Goal: Information Seeking & Learning: Learn about a topic

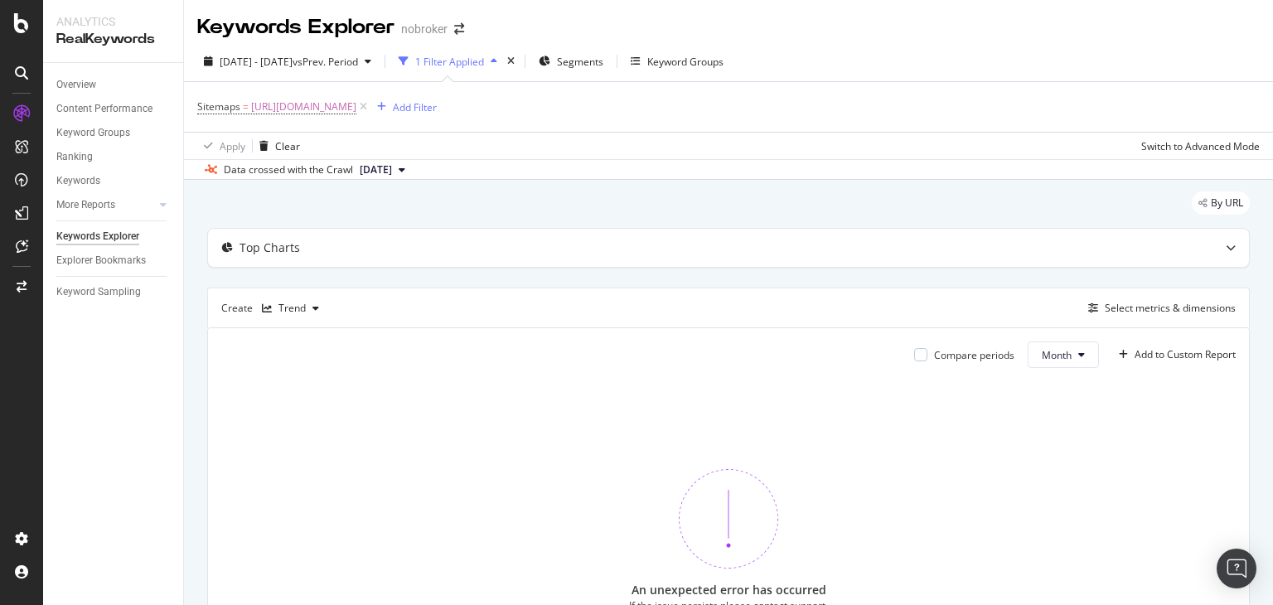
click at [392, 177] on span "[DATE]" at bounding box center [376, 169] width 32 height 15
click at [404, 229] on div "[DATE]" at bounding box center [380, 225] width 47 height 15
click at [370, 110] on icon at bounding box center [363, 107] width 14 height 17
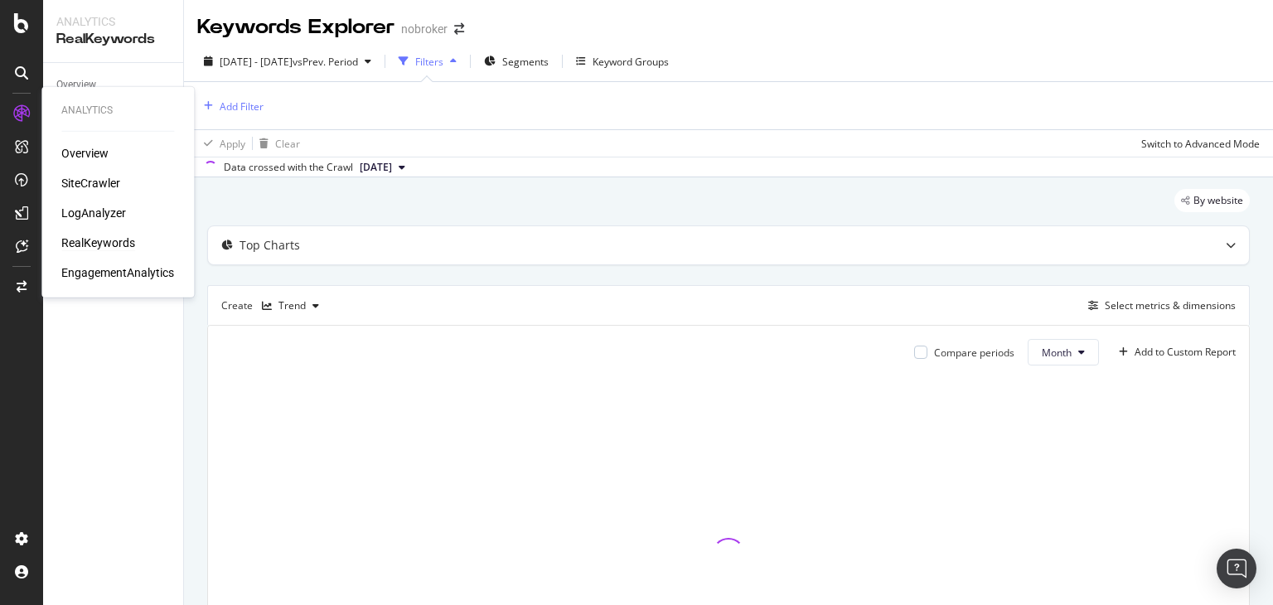
click at [81, 193] on div "Overview SiteCrawler LogAnalyzer RealKeywords EngagementAnalytics" at bounding box center [117, 213] width 113 height 136
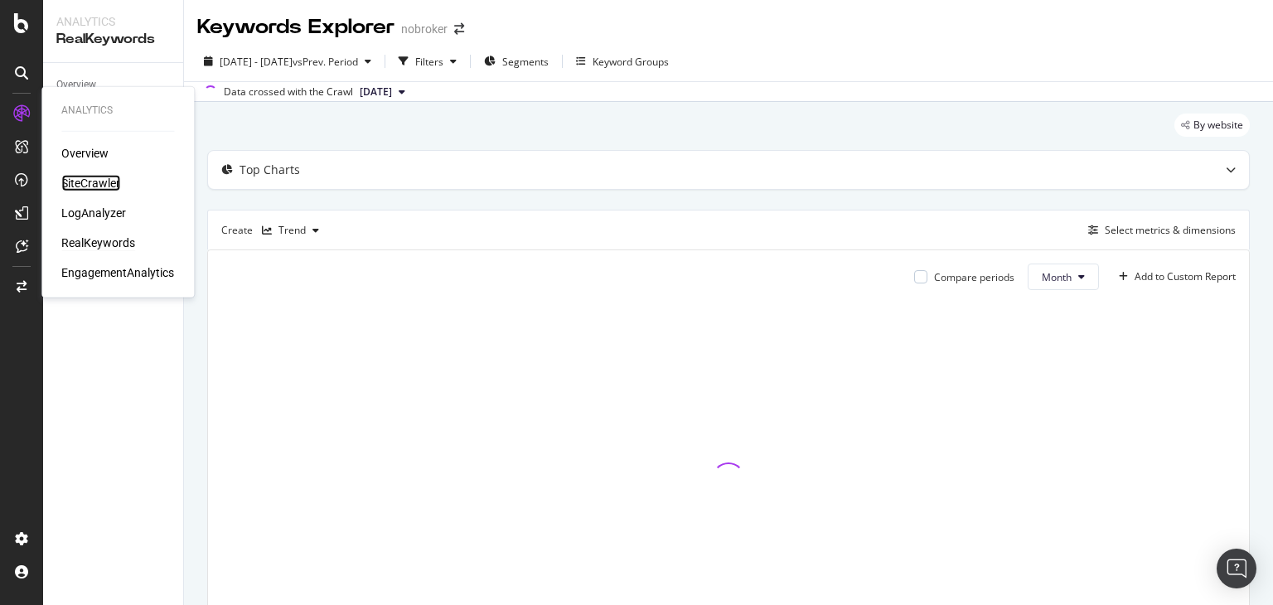
click at [78, 182] on div "SiteCrawler" at bounding box center [90, 183] width 59 height 17
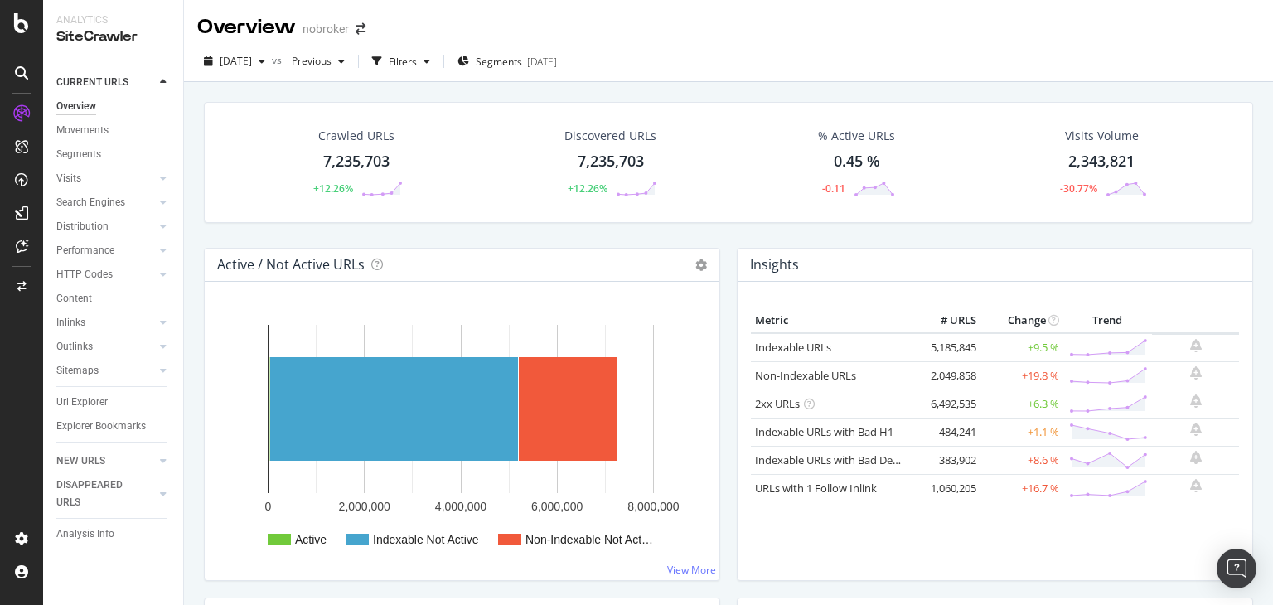
click at [381, 156] on div "7,235,703" at bounding box center [356, 162] width 66 height 22
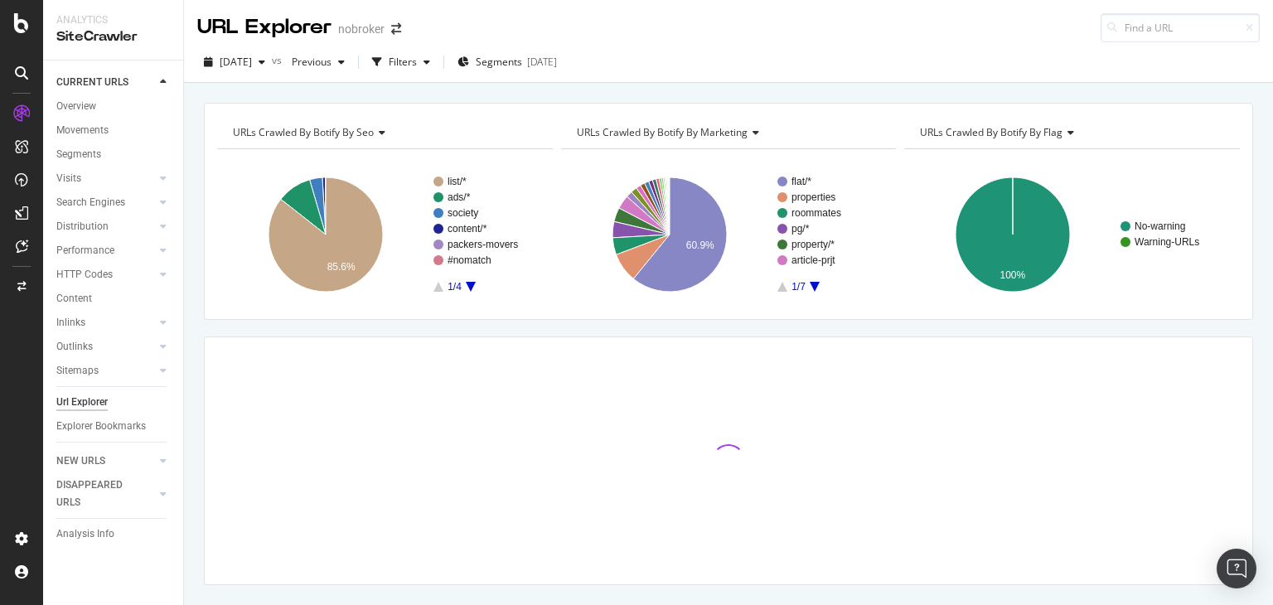
click at [381, 156] on div "list/* ads/* society content/* packers-movers #nomatch 1/4 85.6% seo Crawled UR…" at bounding box center [385, 227] width 336 height 157
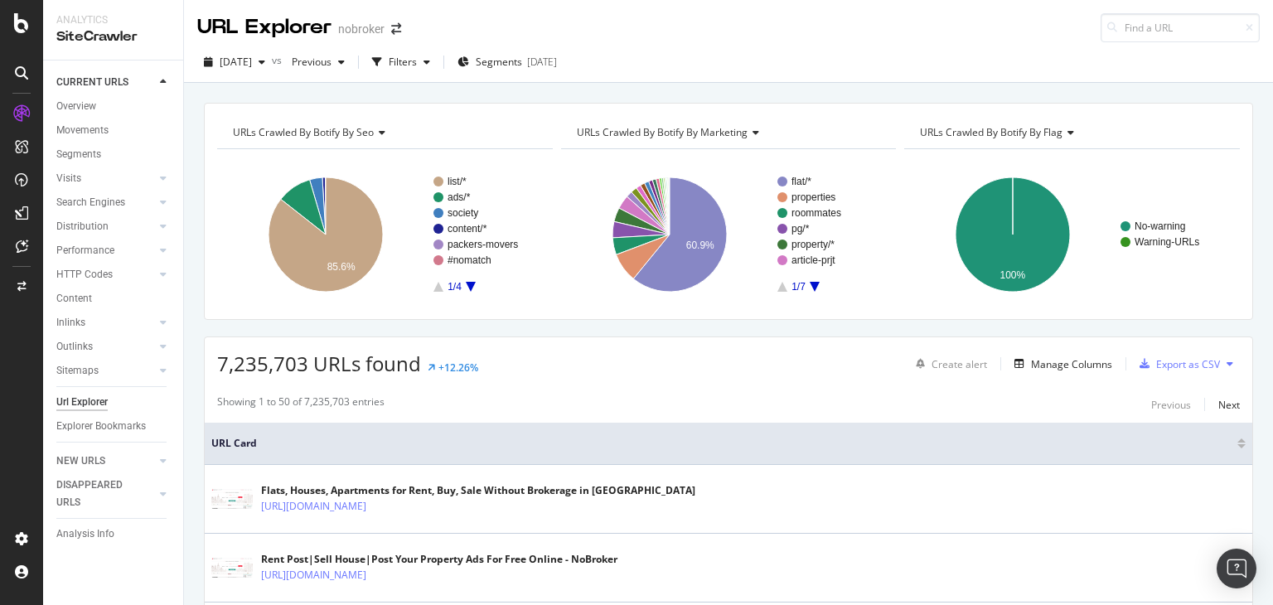
click at [381, 157] on div "list/* ads/* society content/* packers-movers #nomatch 1/4 85.6% seo Crawled UR…" at bounding box center [385, 227] width 336 height 157
click at [525, 46] on div "[DATE] vs Previous Filters Segments [DATE]" at bounding box center [728, 62] width 1089 height 41
click at [519, 56] on span "Segments" at bounding box center [499, 62] width 46 height 14
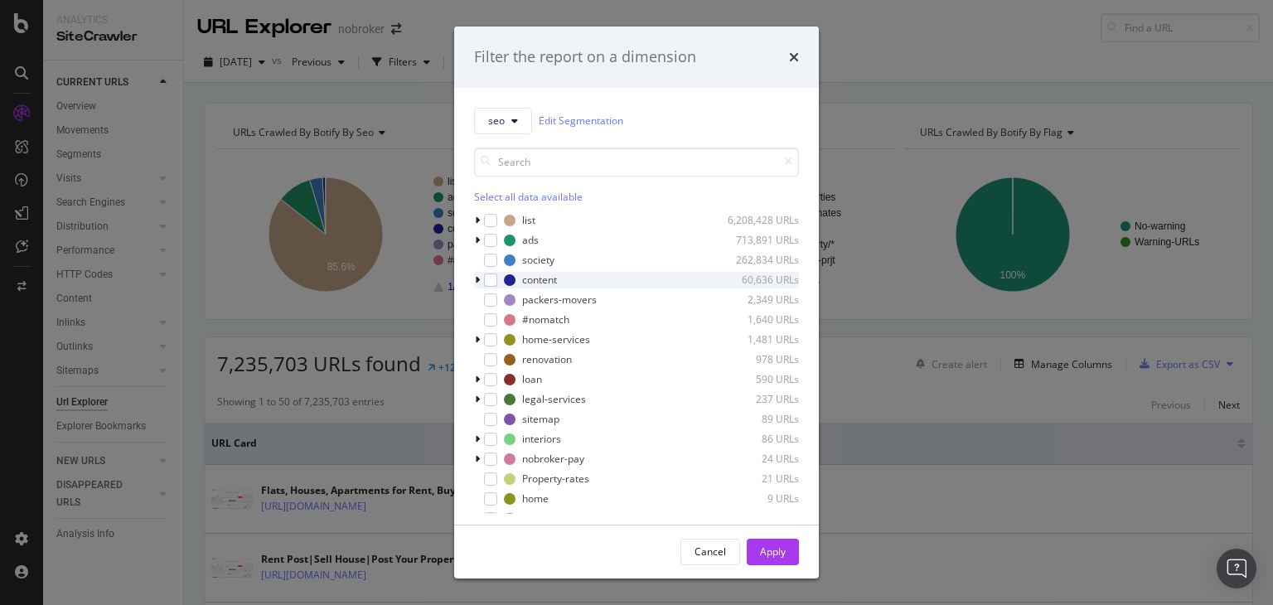
click at [477, 280] on icon "modal" at bounding box center [477, 280] width 5 height 10
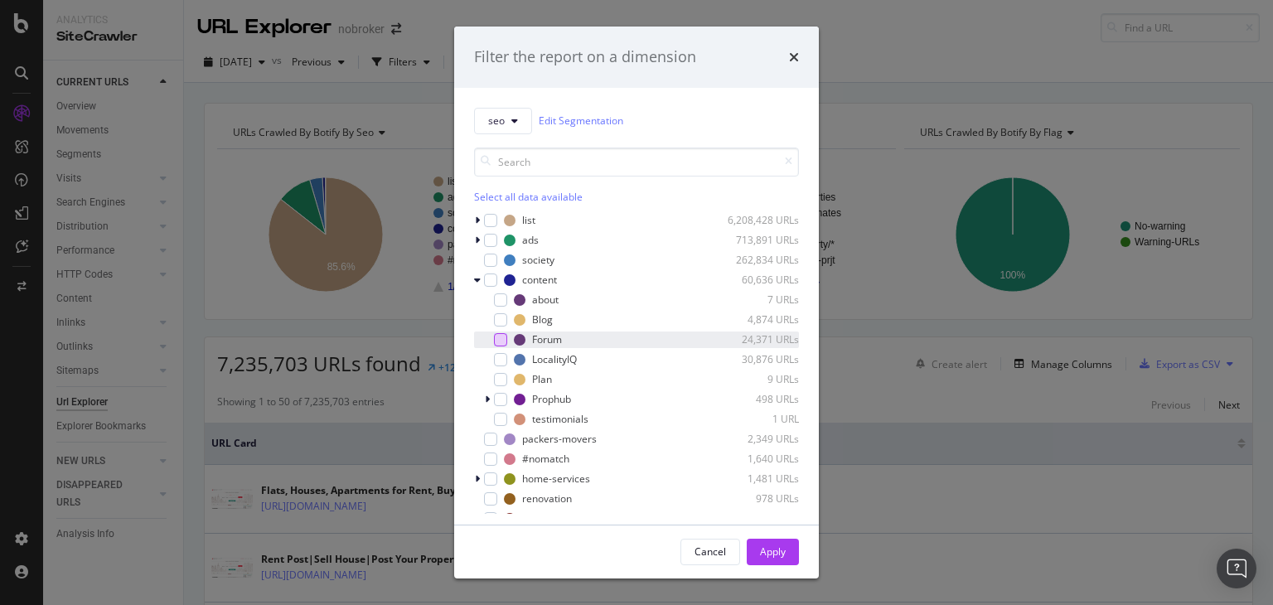
click at [502, 340] on div "modal" at bounding box center [500, 339] width 13 height 13
click at [778, 545] on div "Apply" at bounding box center [773, 552] width 26 height 14
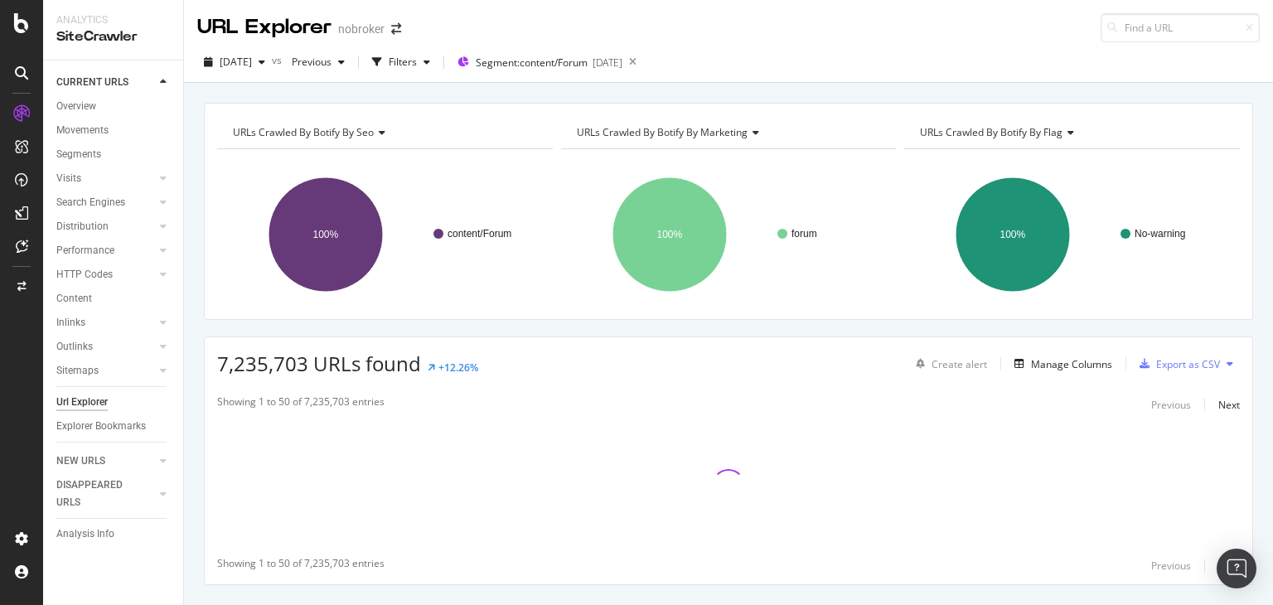
click at [462, 225] on rect "A chart." at bounding box center [383, 234] width 332 height 144
click at [252, 67] on span "[DATE]" at bounding box center [236, 62] width 32 height 14
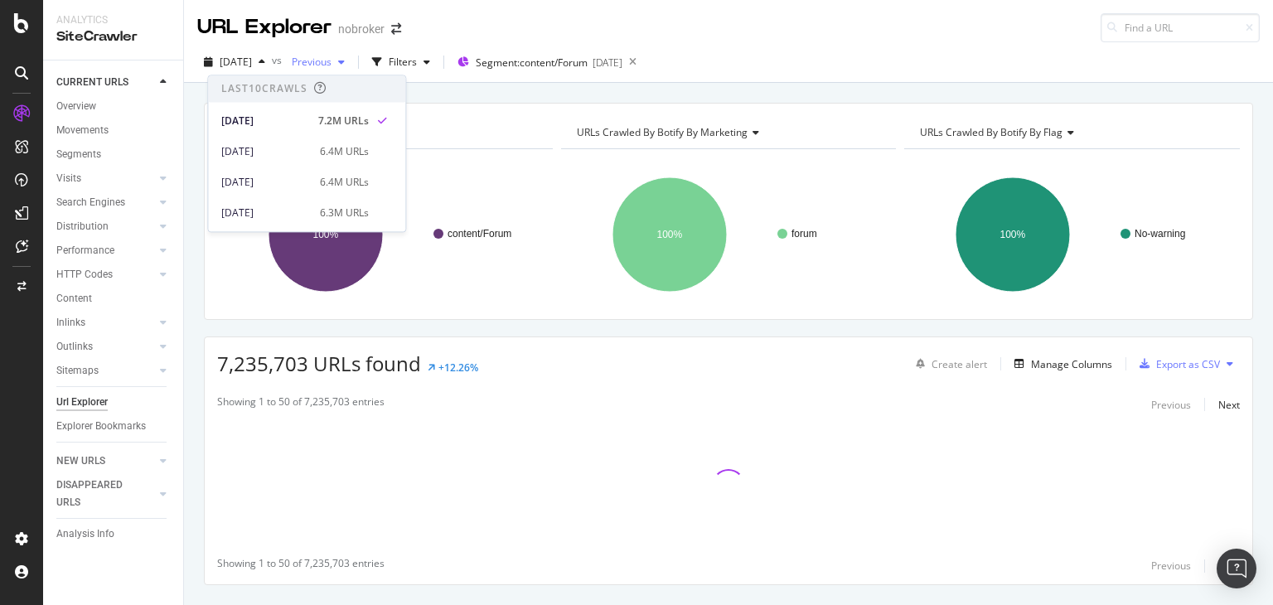
click at [328, 66] on span "Previous" at bounding box center [308, 62] width 46 height 14
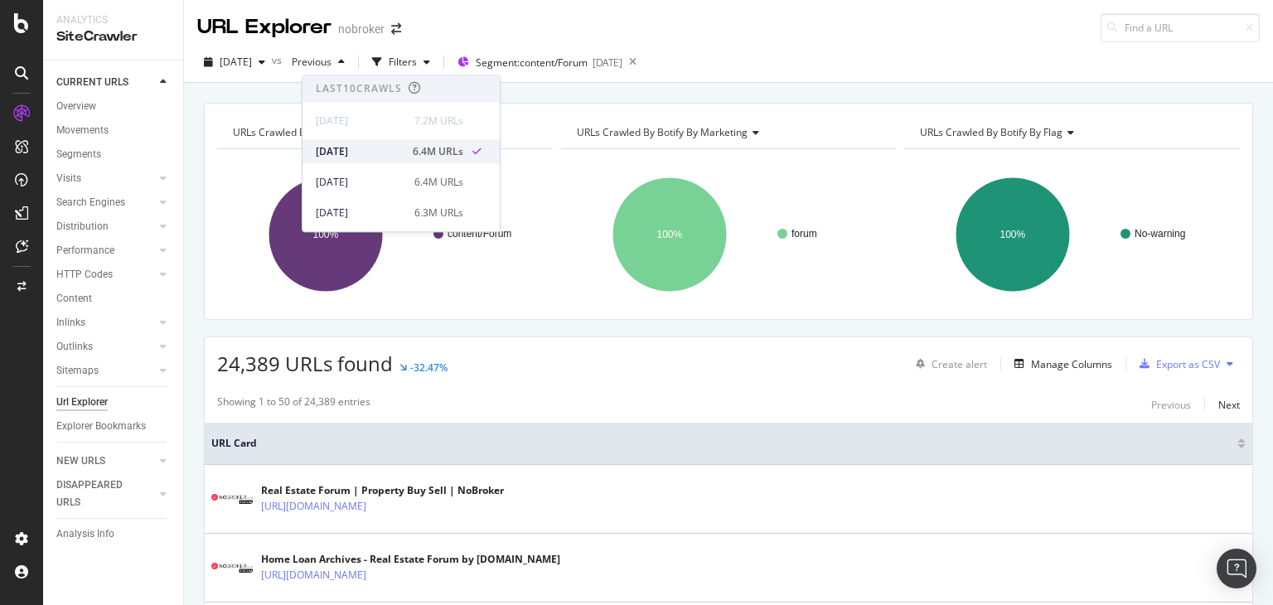
click at [372, 152] on div "[DATE]" at bounding box center [359, 151] width 87 height 15
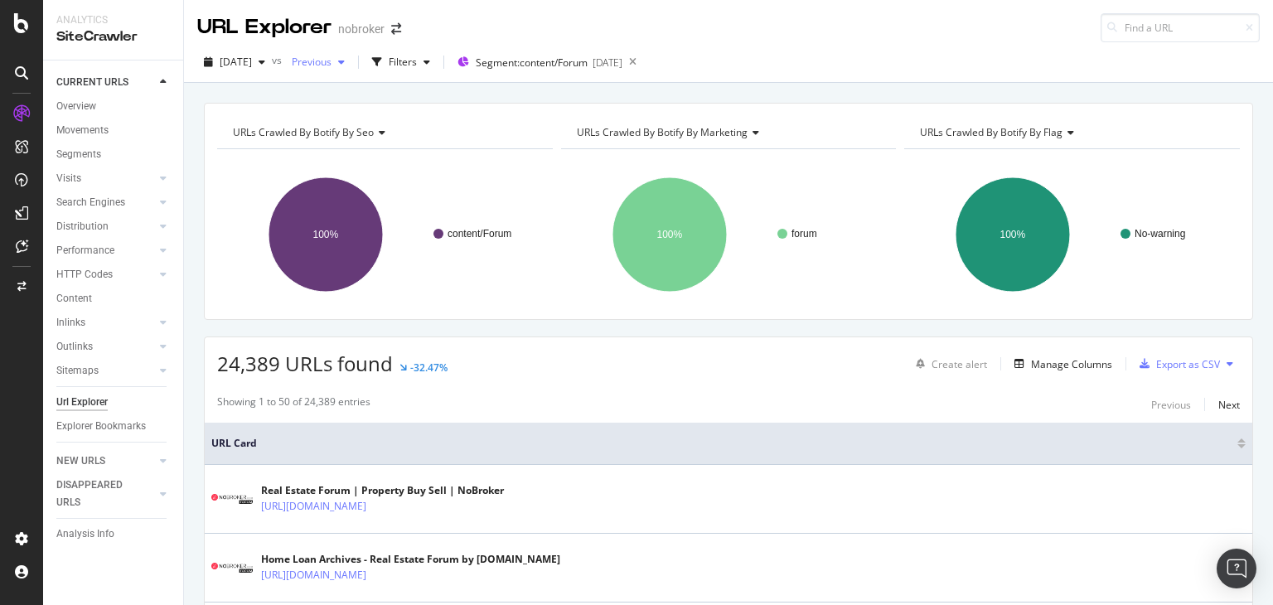
click at [327, 67] on span "Previous" at bounding box center [308, 62] width 46 height 14
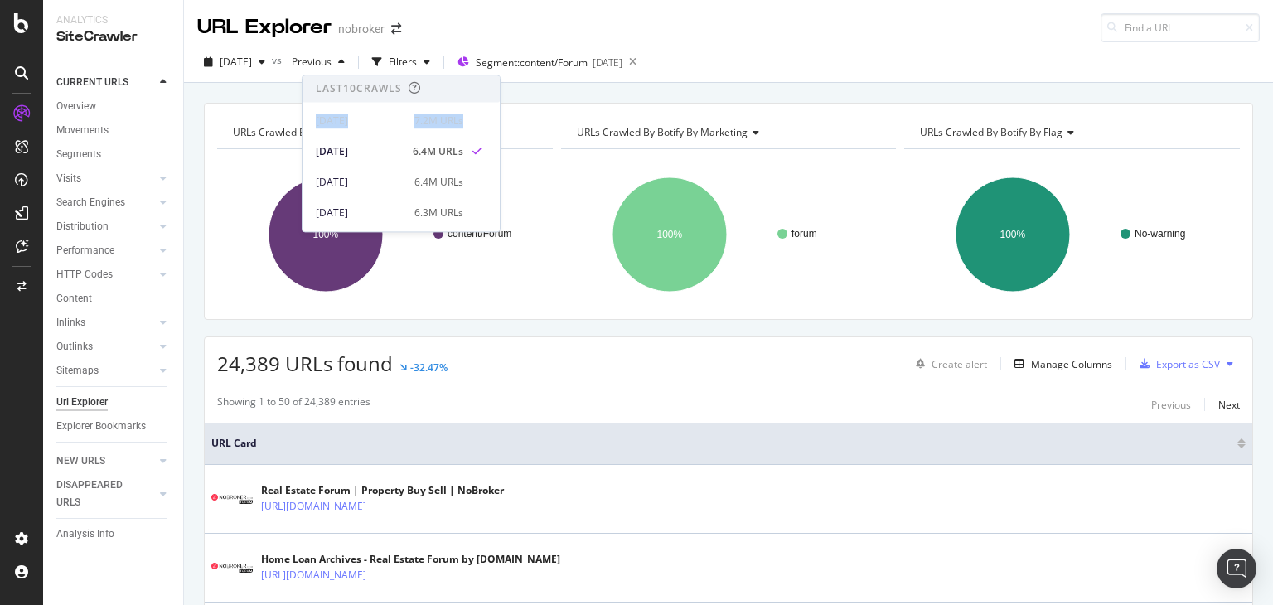
drag, startPoint x: 500, startPoint y: 94, endPoint x: 497, endPoint y: 113, distance: 19.2
click at [497, 113] on div "Last 10 Crawls [DATE] 7.2M URLs [DATE] 6.4M URLs [DATE] 6.4M URLs [DATE] 6.3M U…" at bounding box center [401, 153] width 199 height 157
click at [380, 145] on div "[DATE]" at bounding box center [360, 149] width 89 height 15
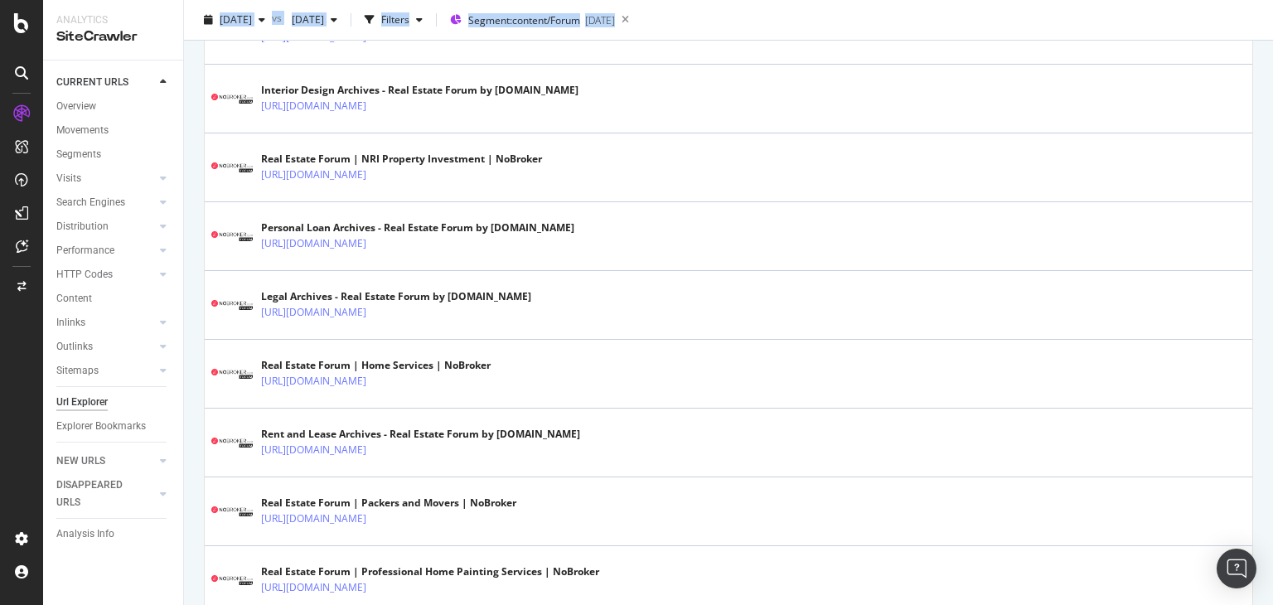
drag, startPoint x: 1272, startPoint y: 35, endPoint x: 1272, endPoint y: 123, distance: 87.9
click at [1272, 123] on div "URL Explorer nobroker [DATE] vs [DATE] Filters Segment: content/Forum [DATE] UR…" at bounding box center [728, 302] width 1089 height 605
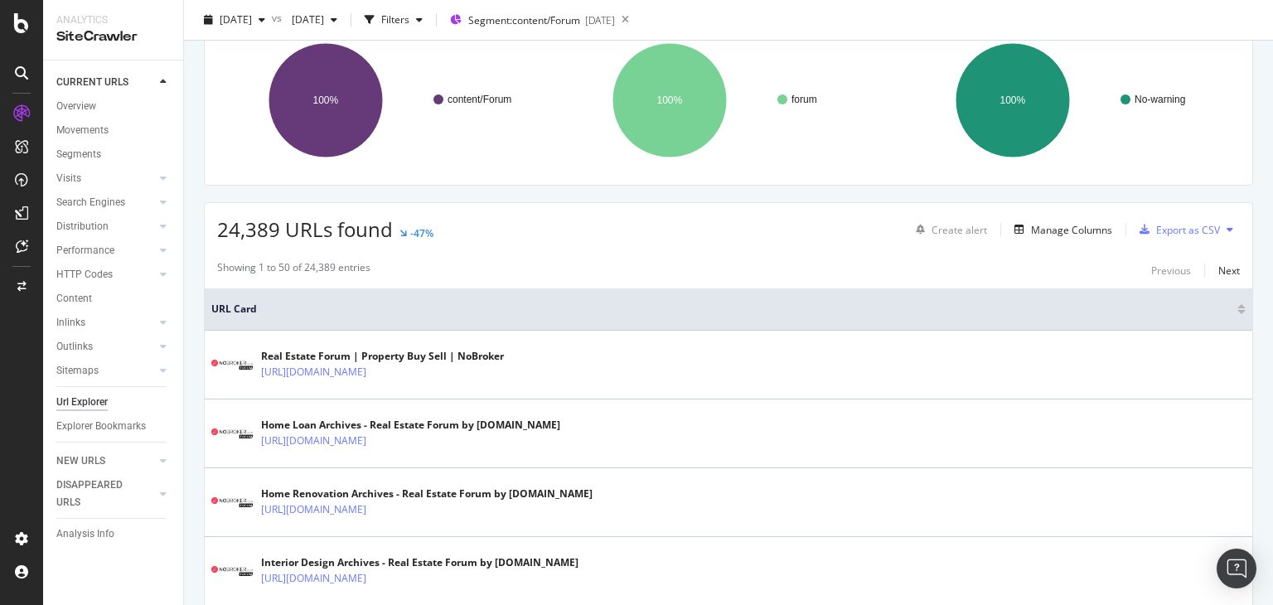
scroll to position [0, 0]
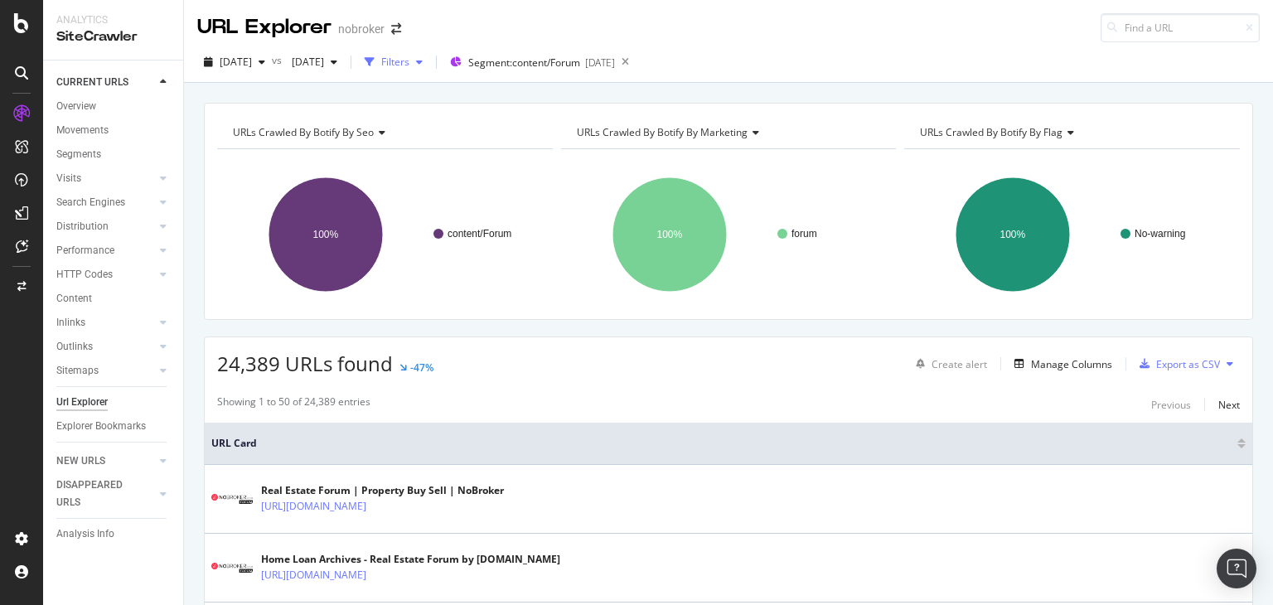
click at [429, 70] on div "Filters" at bounding box center [393, 62] width 71 height 25
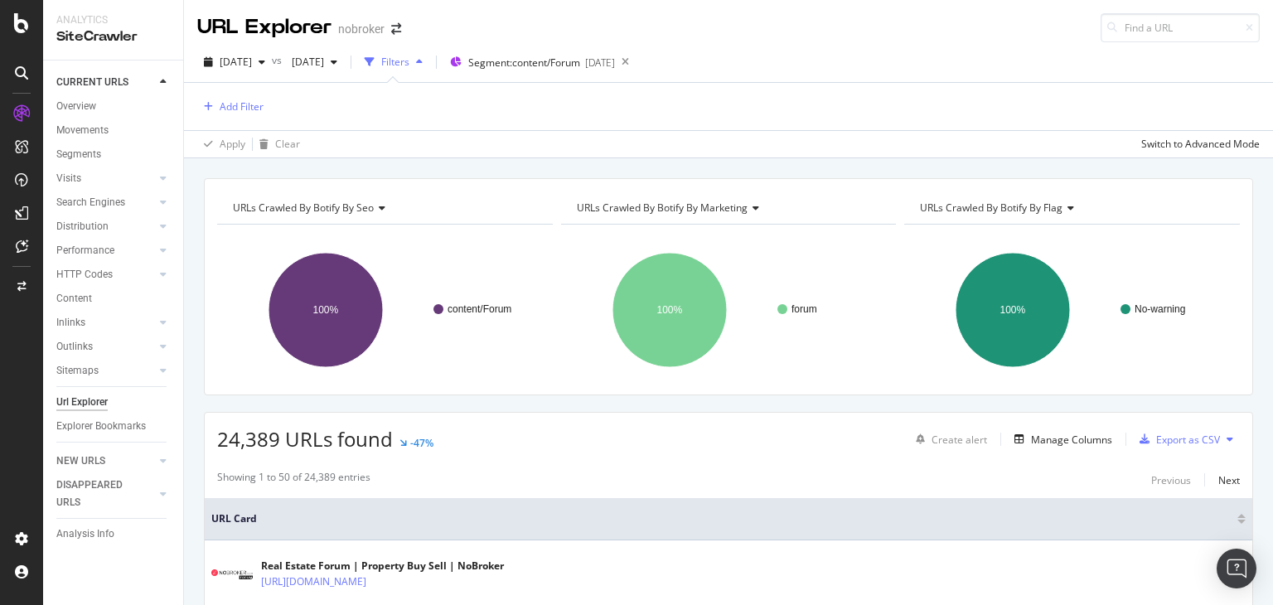
click at [429, 70] on div "Filters" at bounding box center [393, 62] width 71 height 25
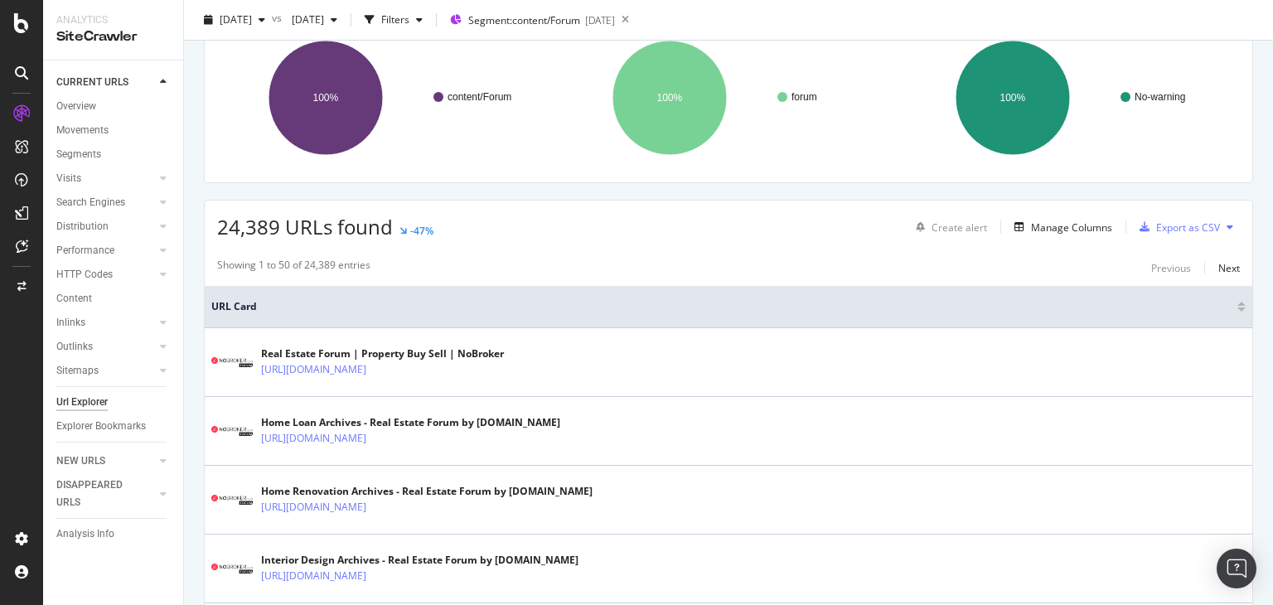
drag, startPoint x: 1272, startPoint y: 75, endPoint x: 1271, endPoint y: 94, distance: 19.1
click at [1271, 94] on div "URL Explorer nobroker [DATE] vs [DATE] Filters Segment: content/Forum [DATE] UR…" at bounding box center [728, 302] width 1089 height 605
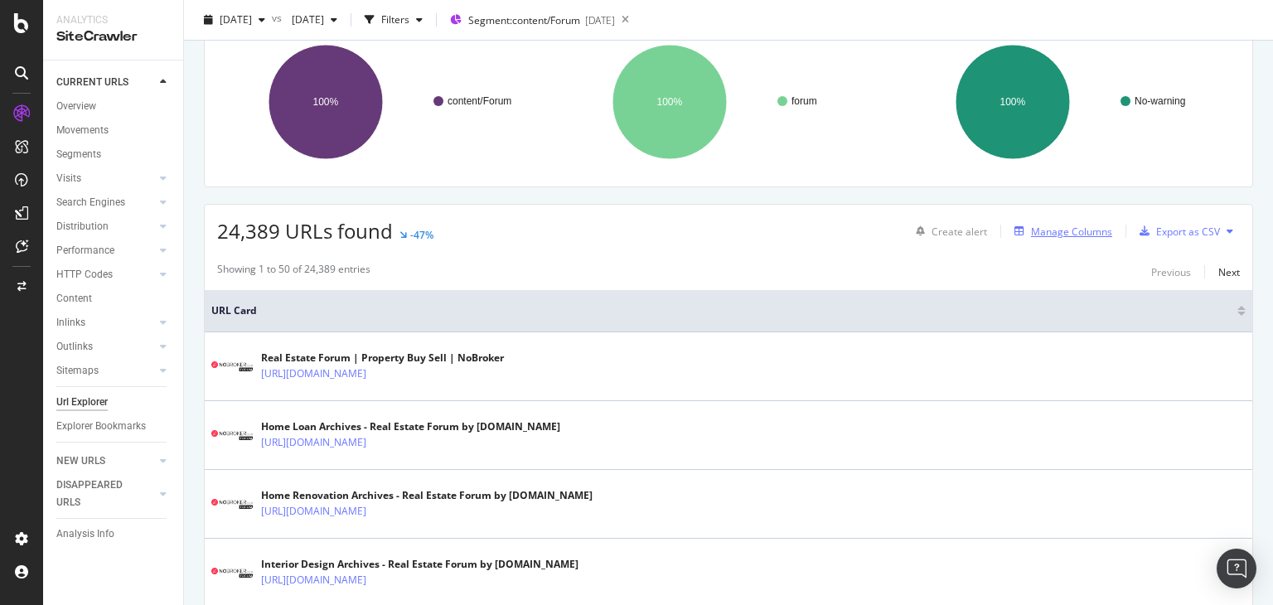
click at [1073, 229] on div "Manage Columns" at bounding box center [1071, 232] width 81 height 14
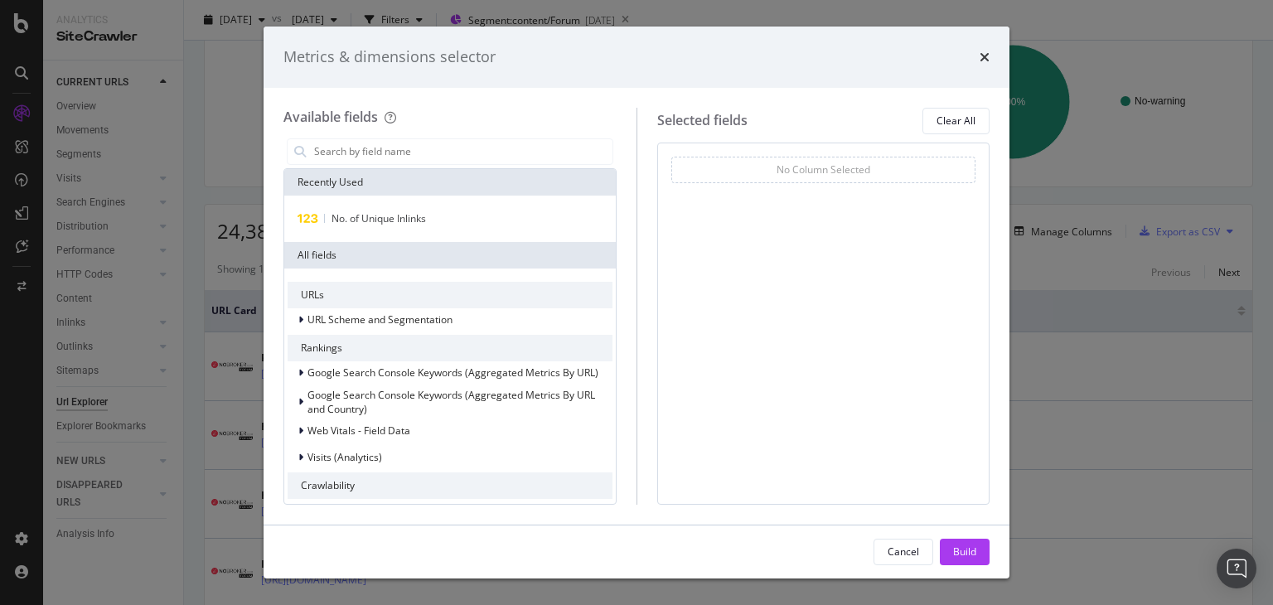
click at [833, 167] on div "No Column Selected" at bounding box center [824, 169] width 94 height 14
click at [997, 59] on div "Metrics & dimensions selector" at bounding box center [637, 57] width 746 height 61
click at [987, 59] on icon "times" at bounding box center [985, 57] width 10 height 13
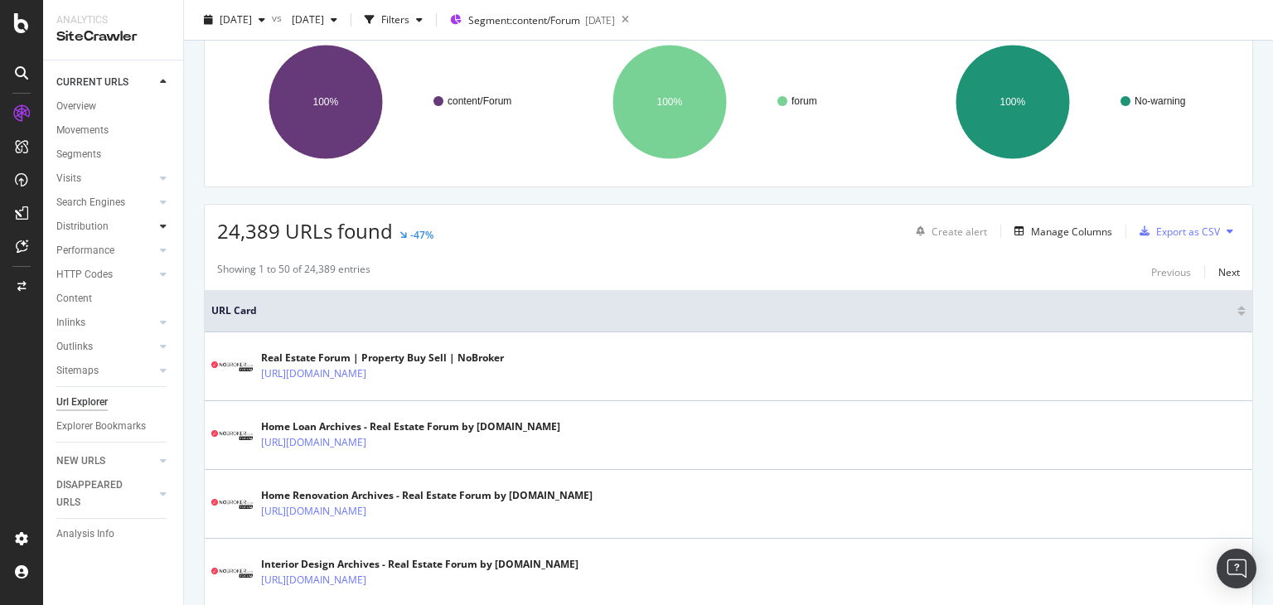
click at [164, 223] on icon at bounding box center [163, 226] width 7 height 10
click at [99, 251] on div "Top Charts" at bounding box center [88, 250] width 49 height 17
